Goal: Entertainment & Leisure: Consume media (video, audio)

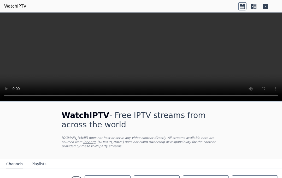
click at [143, 61] on video at bounding box center [141, 57] width 282 height 89
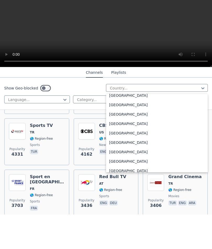
scroll to position [1804, 0]
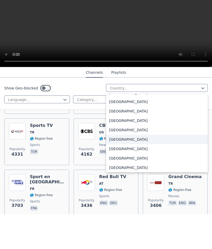
click at [134, 169] on div "United States" at bounding box center [157, 173] width 102 height 9
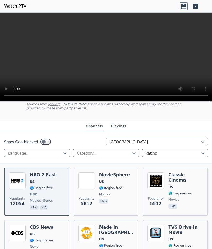
scroll to position [92, 0]
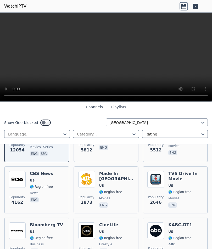
click at [42, 178] on span "🌎 Region-free" at bounding box center [41, 187] width 23 height 4
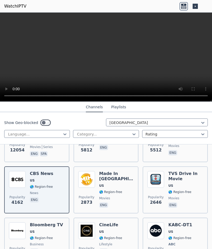
click at [105, 58] on video at bounding box center [106, 57] width 212 height 89
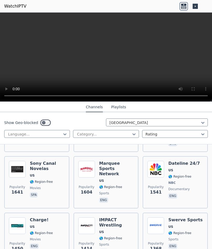
scroll to position [267, 0]
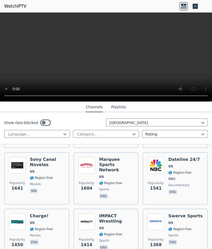
click at [93, 164] on img at bounding box center [86, 165] width 17 height 17
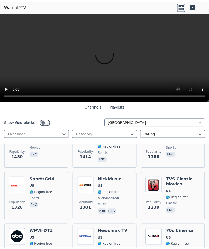
scroll to position [354, 0]
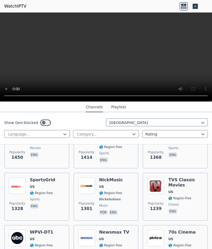
click at [25, 178] on img at bounding box center [17, 185] width 17 height 17
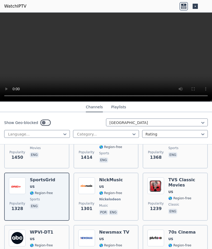
click at [107, 53] on video at bounding box center [106, 57] width 212 height 89
